Goal: Information Seeking & Learning: Learn about a topic

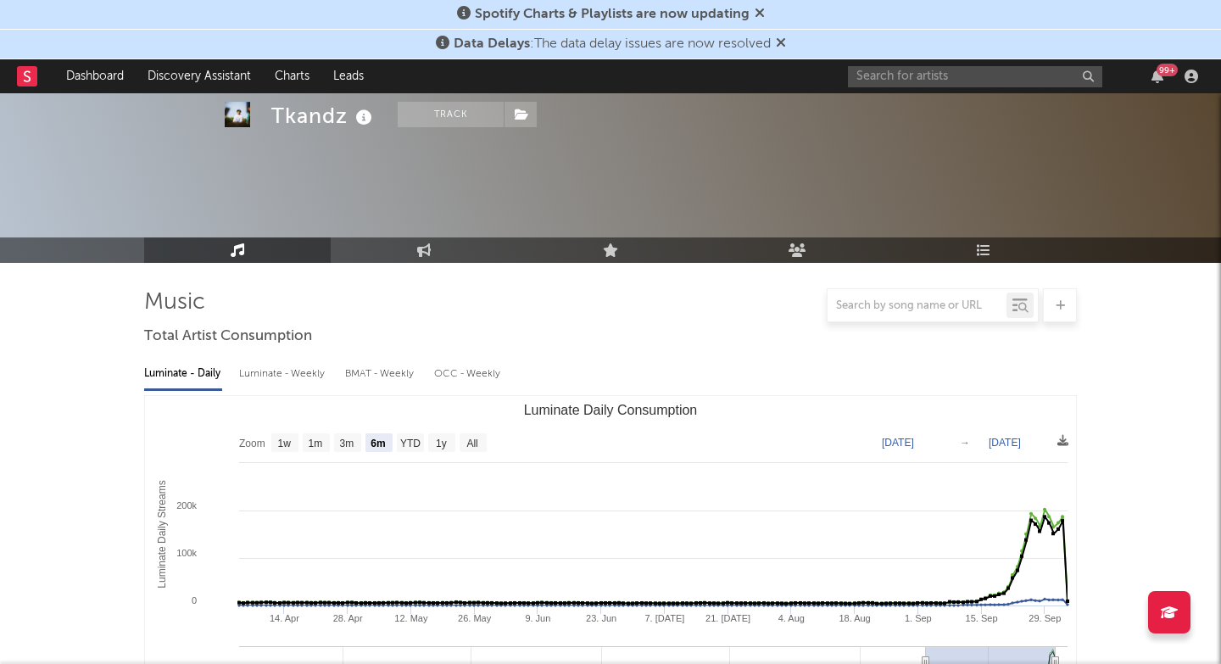
select select "6m"
select select "1w"
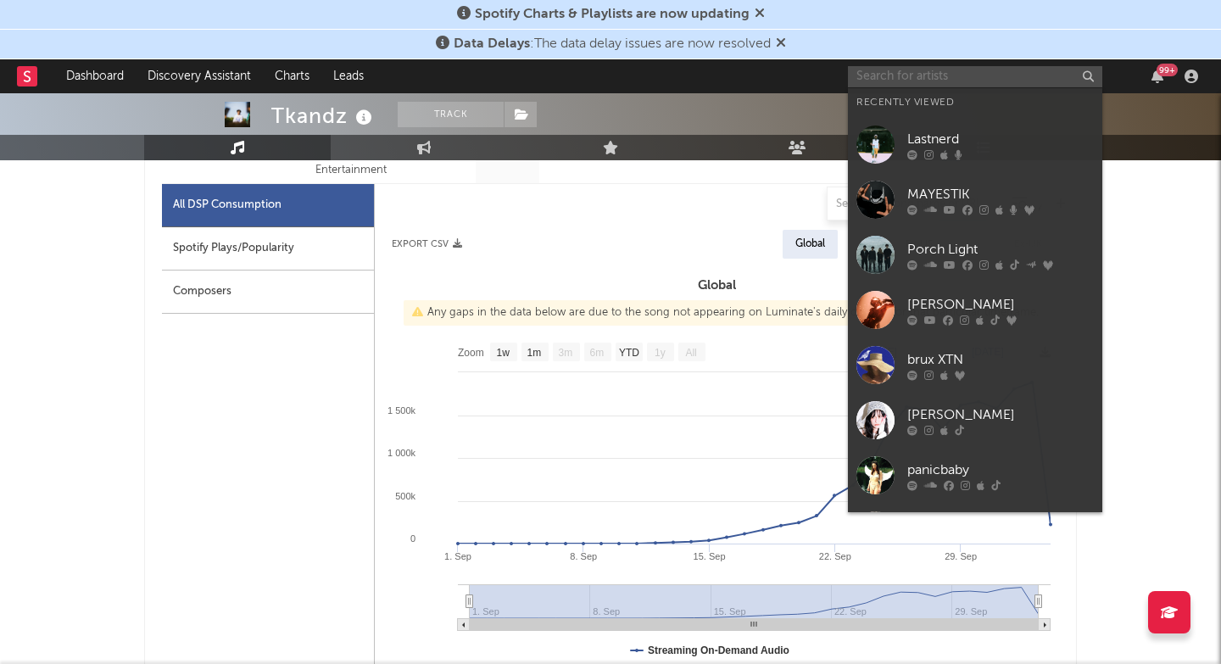
click at [981, 77] on input "text" at bounding box center [975, 76] width 254 height 21
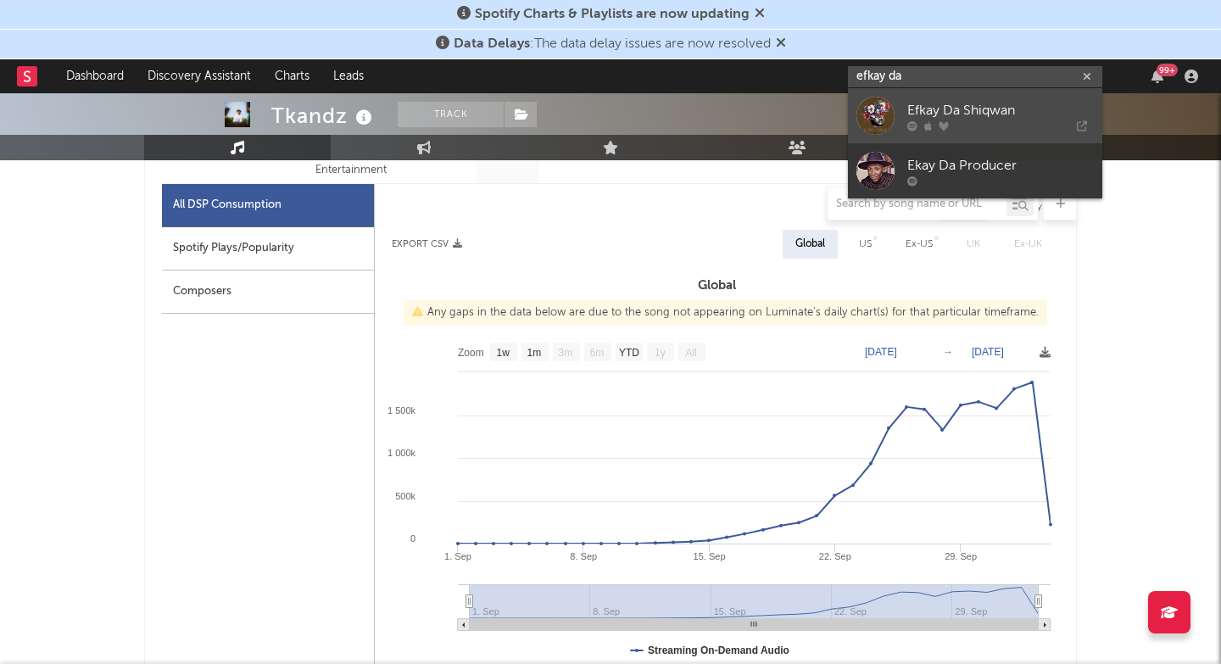
type input "efkay da"
click at [978, 122] on icon at bounding box center [1021, 125] width 131 height 10
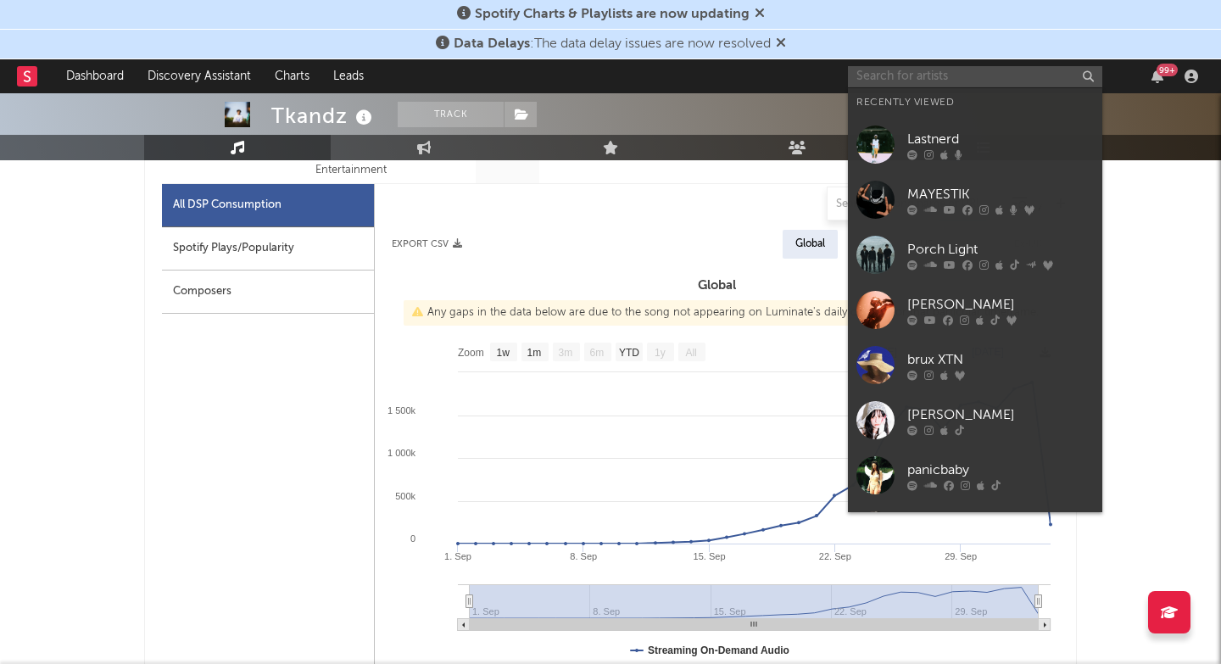
click at [949, 66] on input "text" at bounding box center [975, 76] width 254 height 21
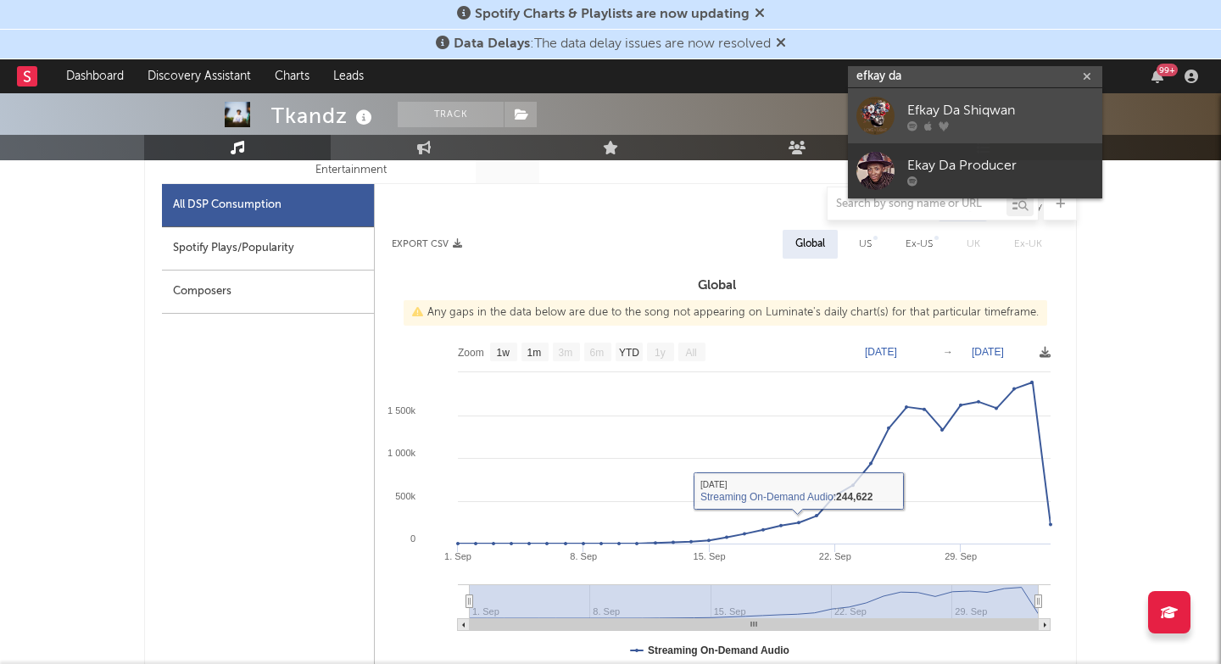
type input "efkay da"
click at [945, 131] on icon at bounding box center [944, 125] width 10 height 10
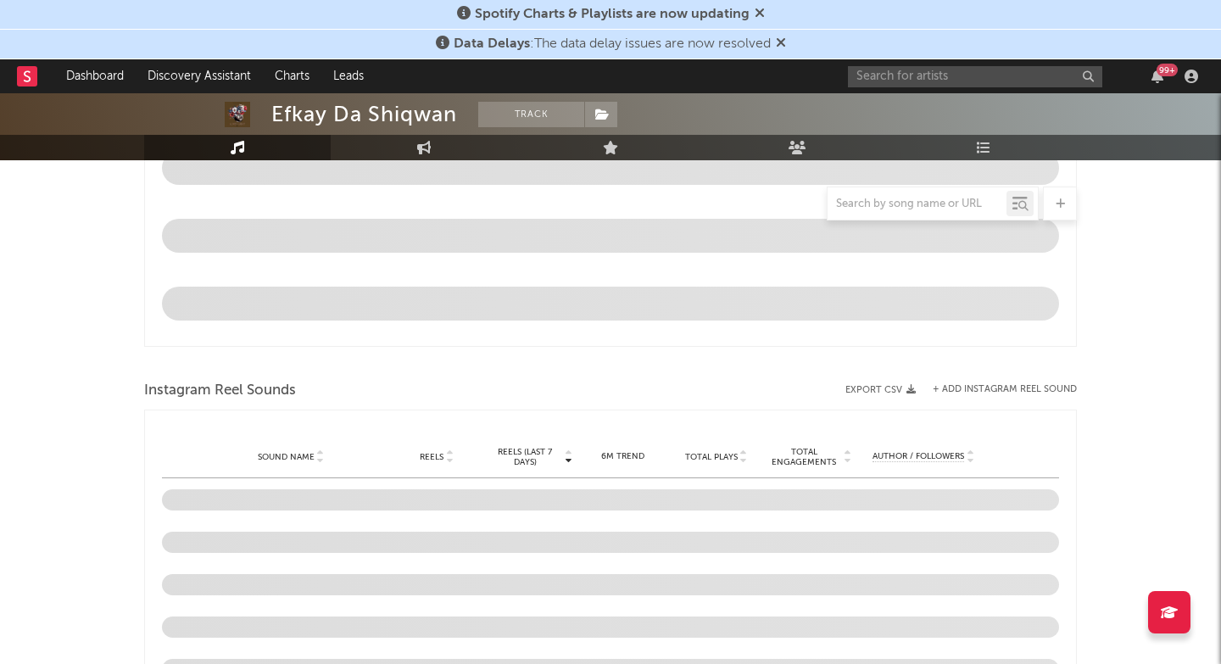
select select "1w"
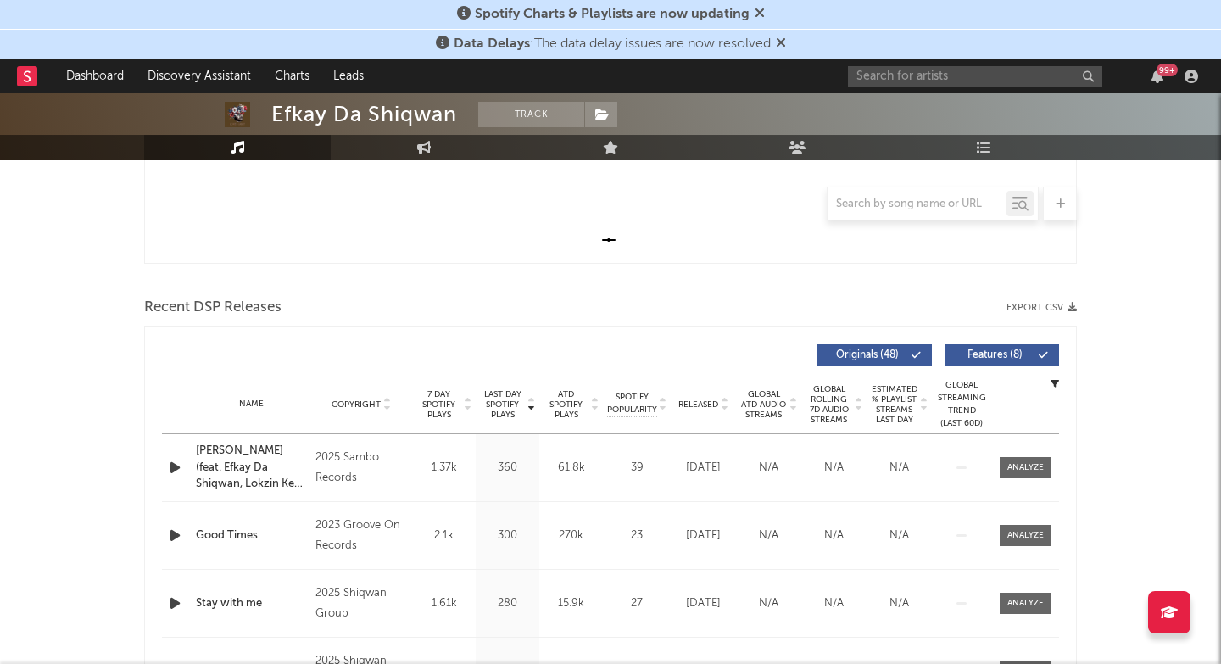
scroll to position [486, 0]
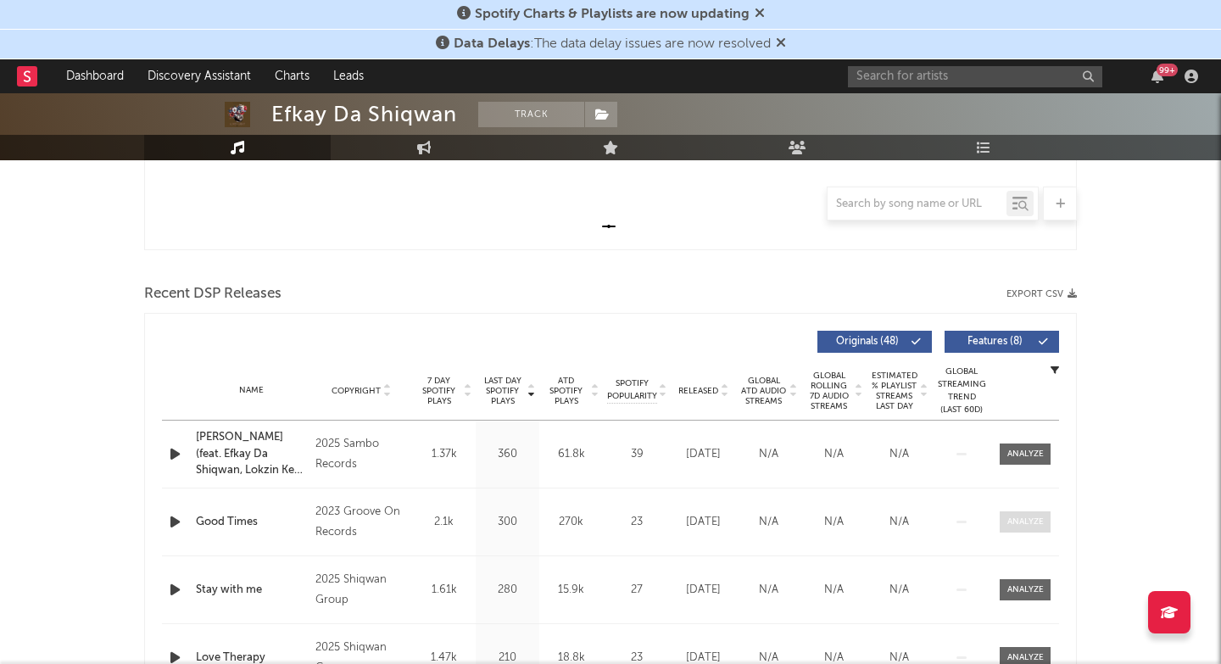
click at [1011, 512] on span at bounding box center [1025, 521] width 51 height 21
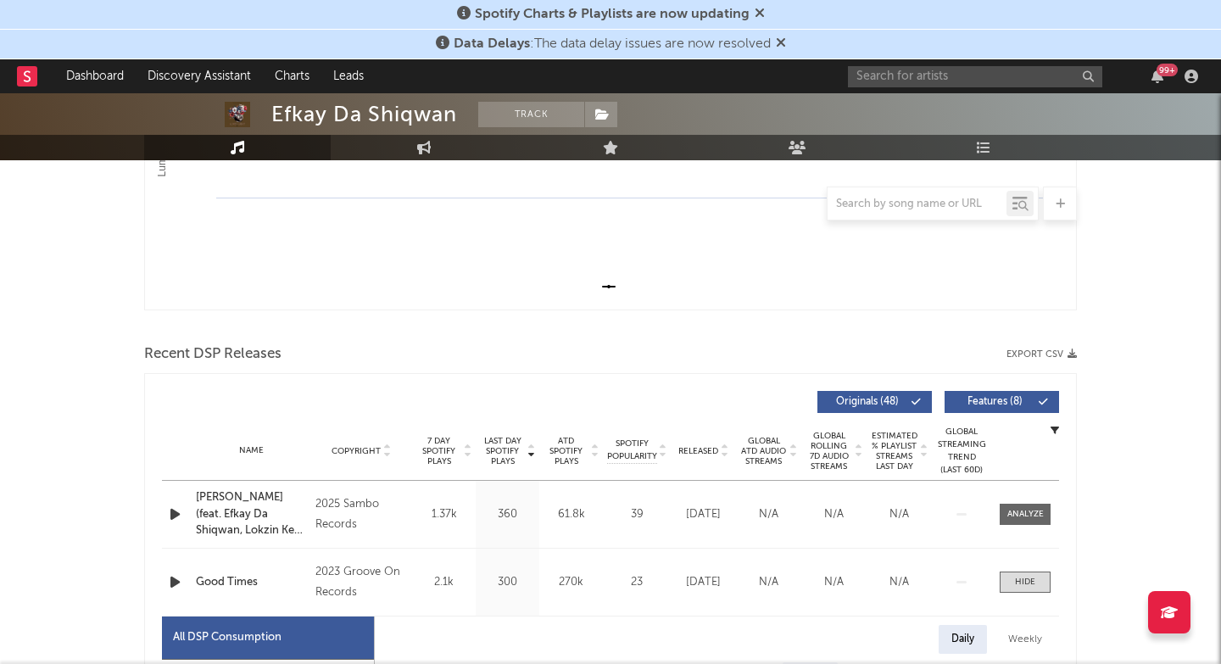
scroll to position [457, 0]
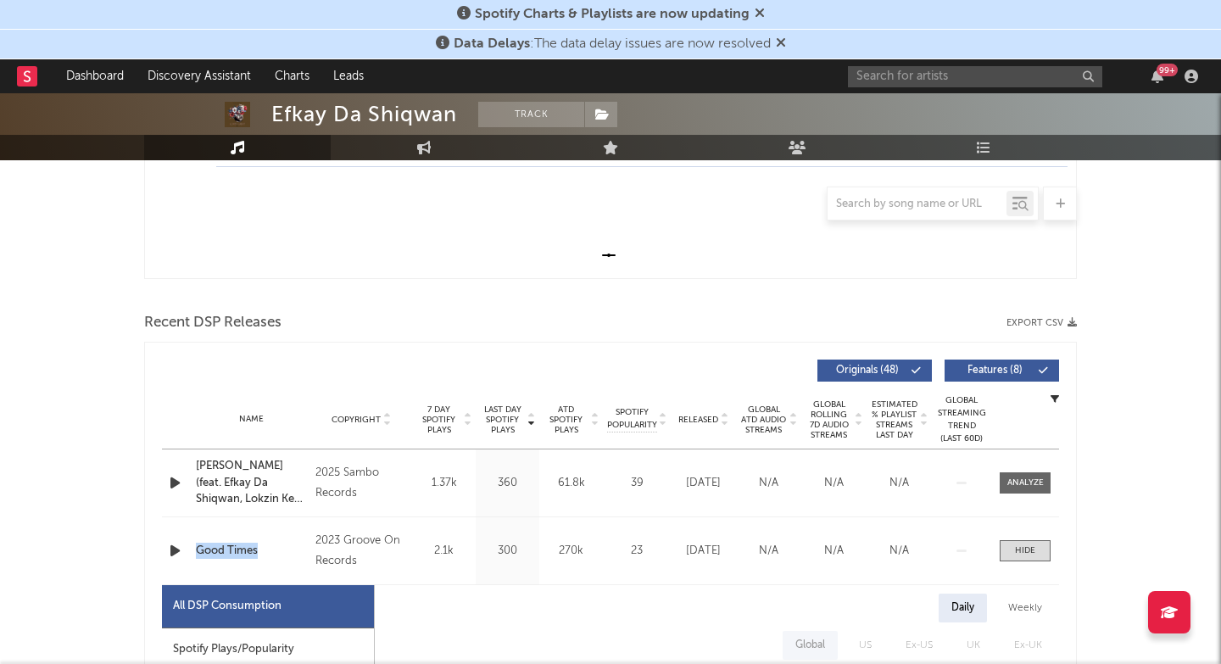
drag, startPoint x: 203, startPoint y: 528, endPoint x: 293, endPoint y: 560, distance: 94.7
click at [293, 560] on div "Name Good Times Copyright 2023 Groove On Records Label Groove On Records Album …" at bounding box center [610, 550] width 897 height 67
click at [294, 117] on div "Efkay Da Shiqwan" at bounding box center [364, 114] width 186 height 25
drag, startPoint x: 294, startPoint y: 117, endPoint x: 462, endPoint y: 114, distance: 167.9
click at [462, 114] on span "Efkay Da Shiqwan Track" at bounding box center [444, 114] width 346 height 25
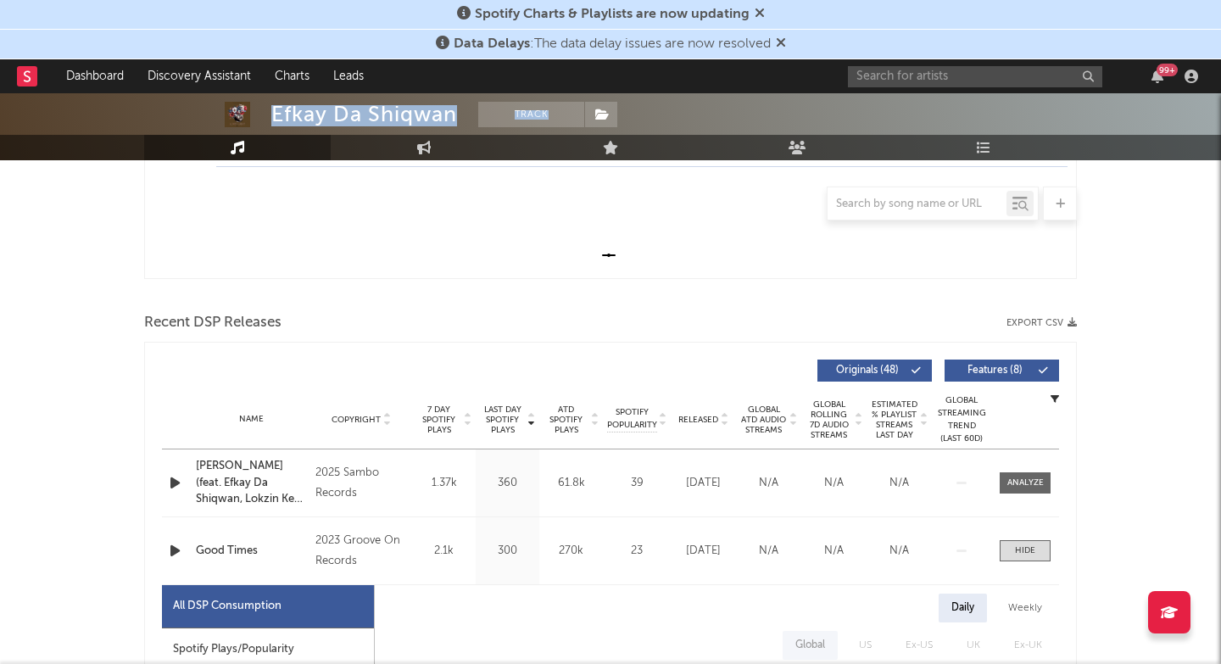
copy span "Efkay Da Shiqwan Track"
click at [975, 69] on input "text" at bounding box center [975, 76] width 254 height 21
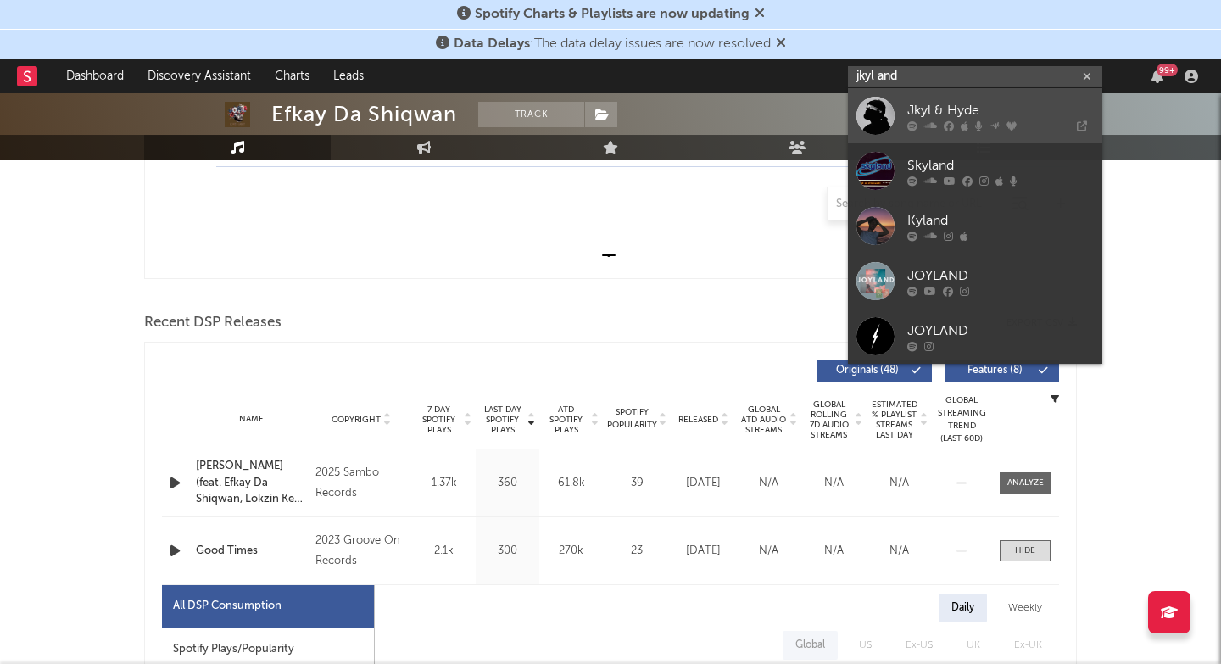
type input "jkyl and"
click at [964, 125] on icon at bounding box center [965, 125] width 8 height 10
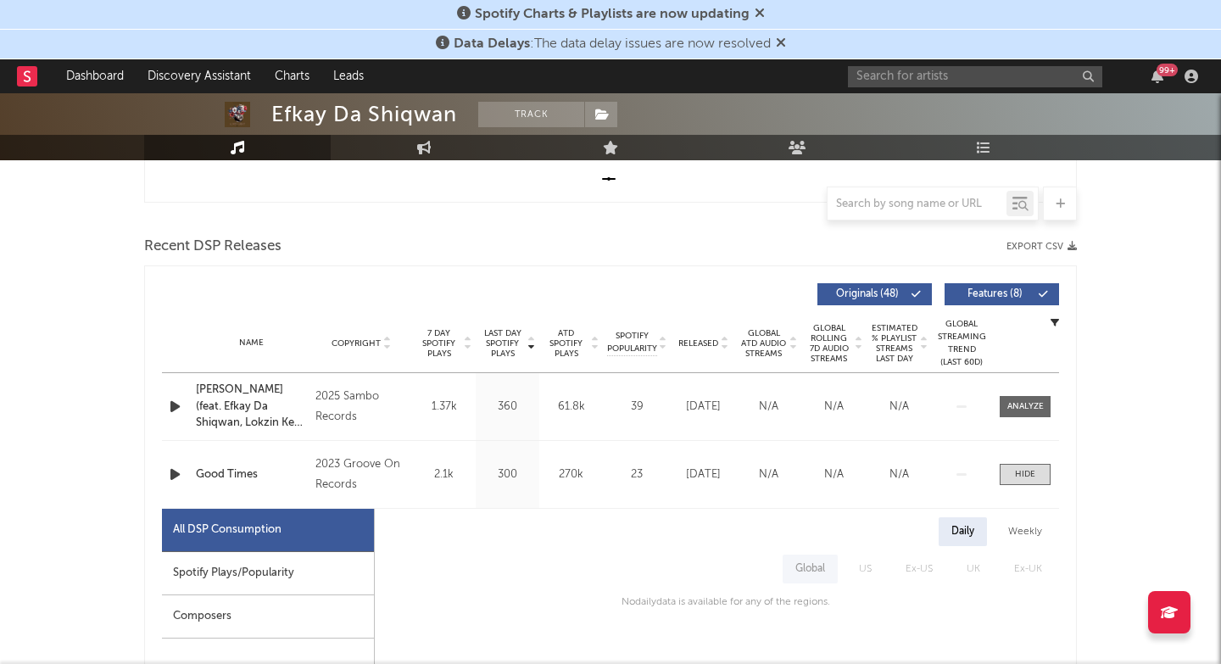
scroll to position [533, 0]
click at [921, 77] on input "text" at bounding box center [975, 76] width 254 height 21
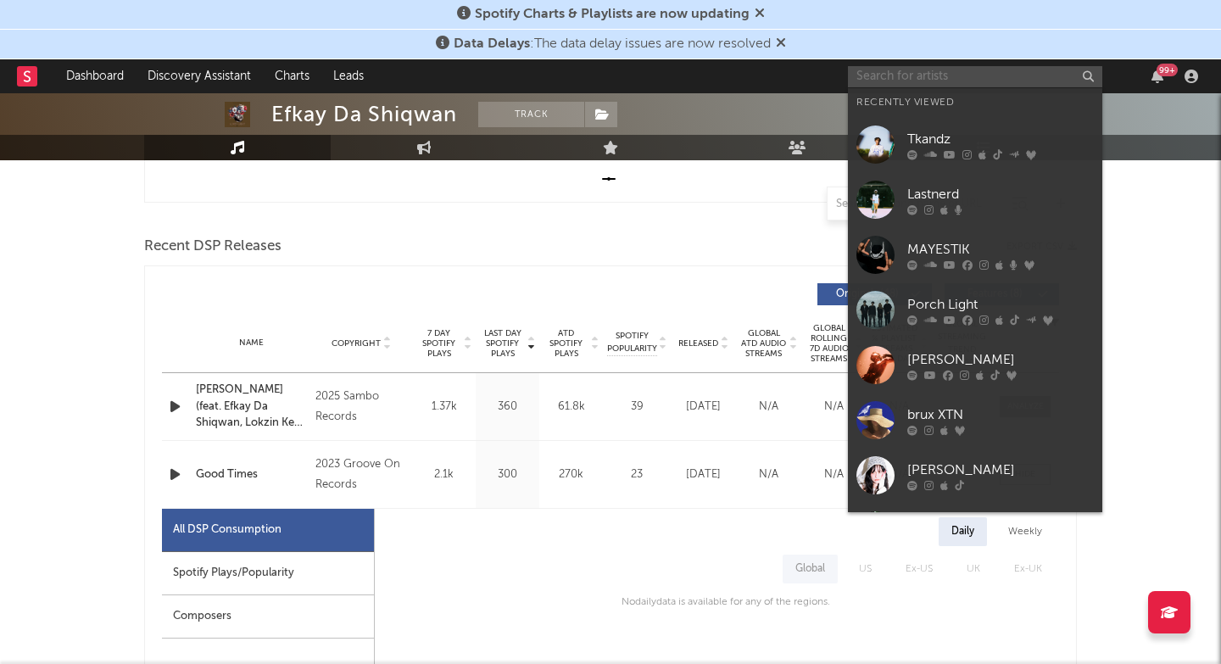
type input "k"
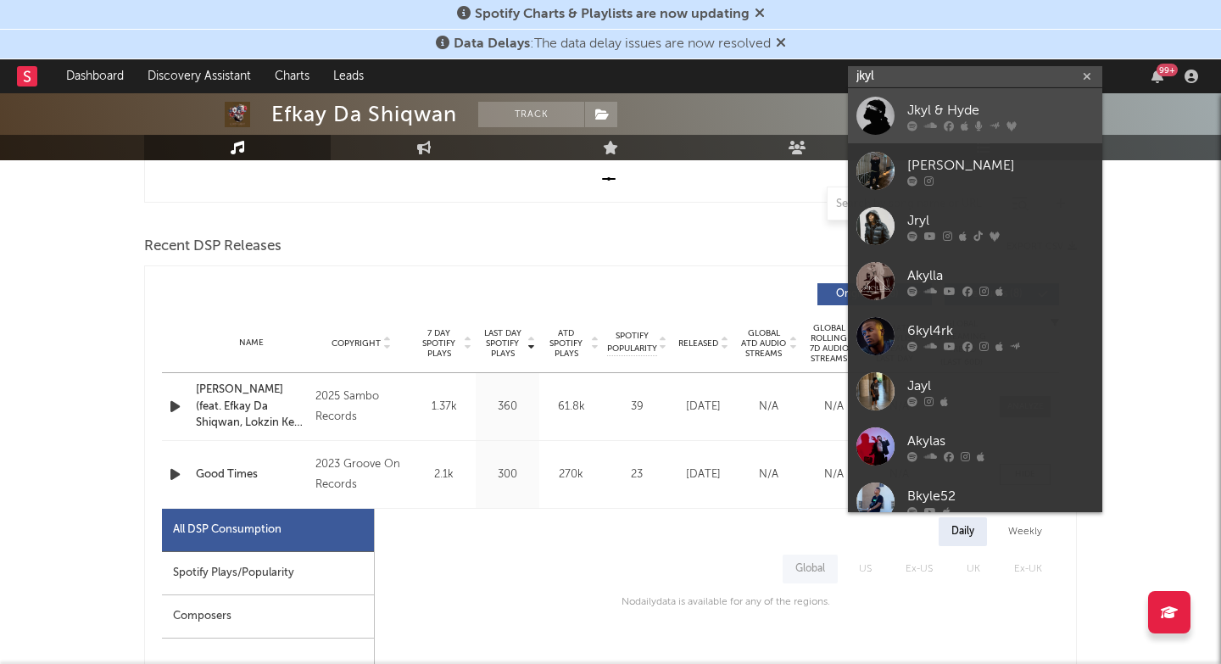
type input "jkyl"
click at [938, 111] on div "Jkyl & Hyde" at bounding box center [1000, 110] width 187 height 20
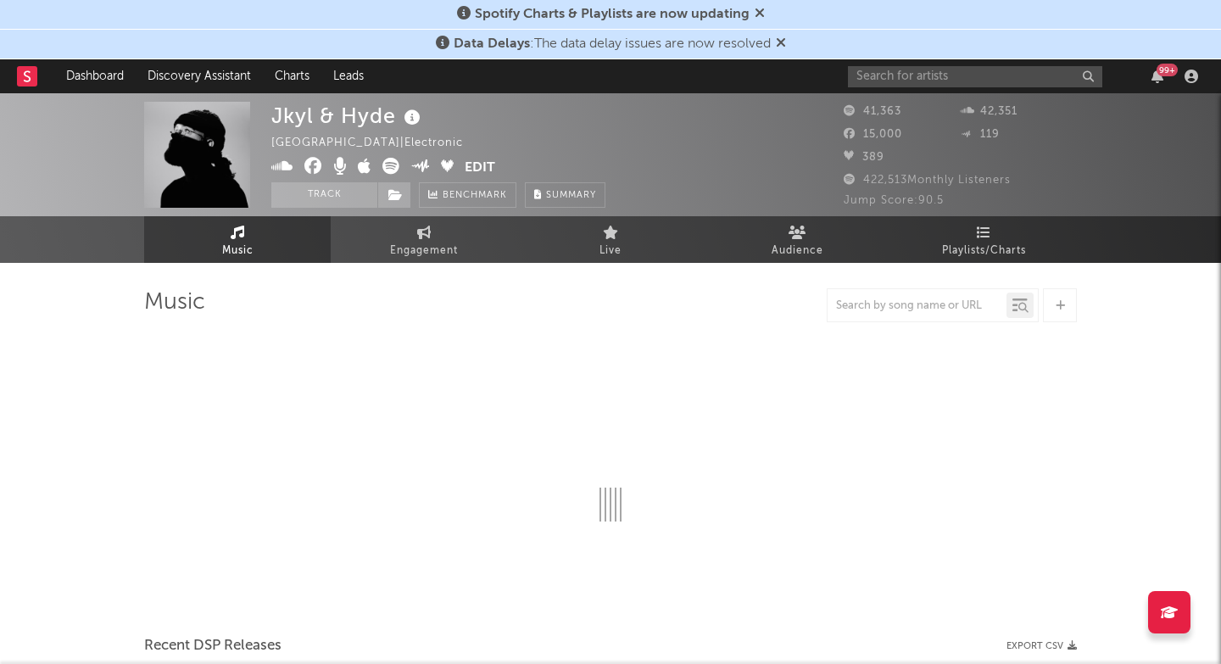
select select "6m"
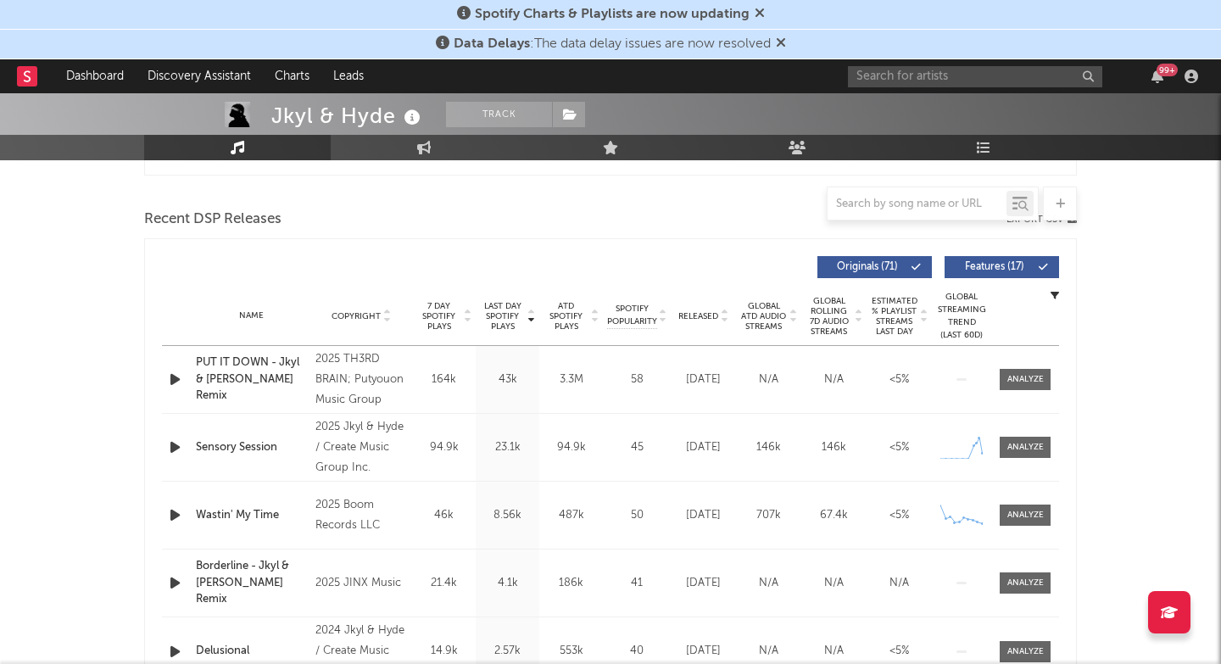
scroll to position [598, 0]
